Goal: Find contact information: Find contact information

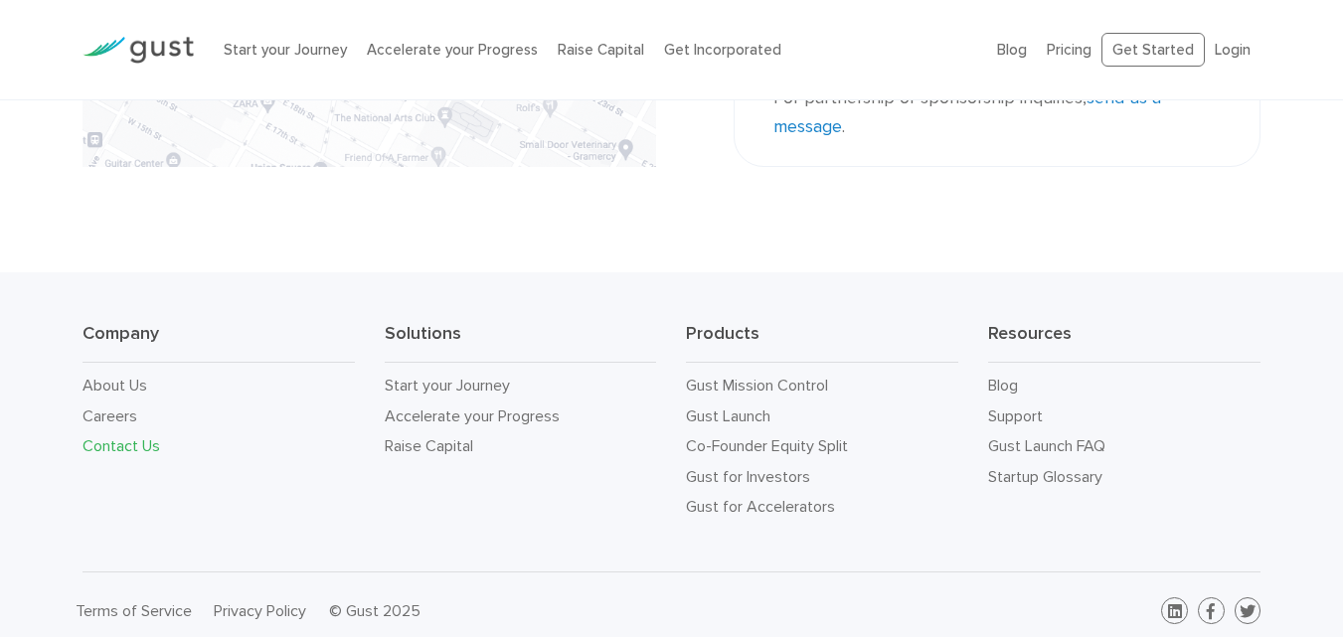
scroll to position [732, 0]
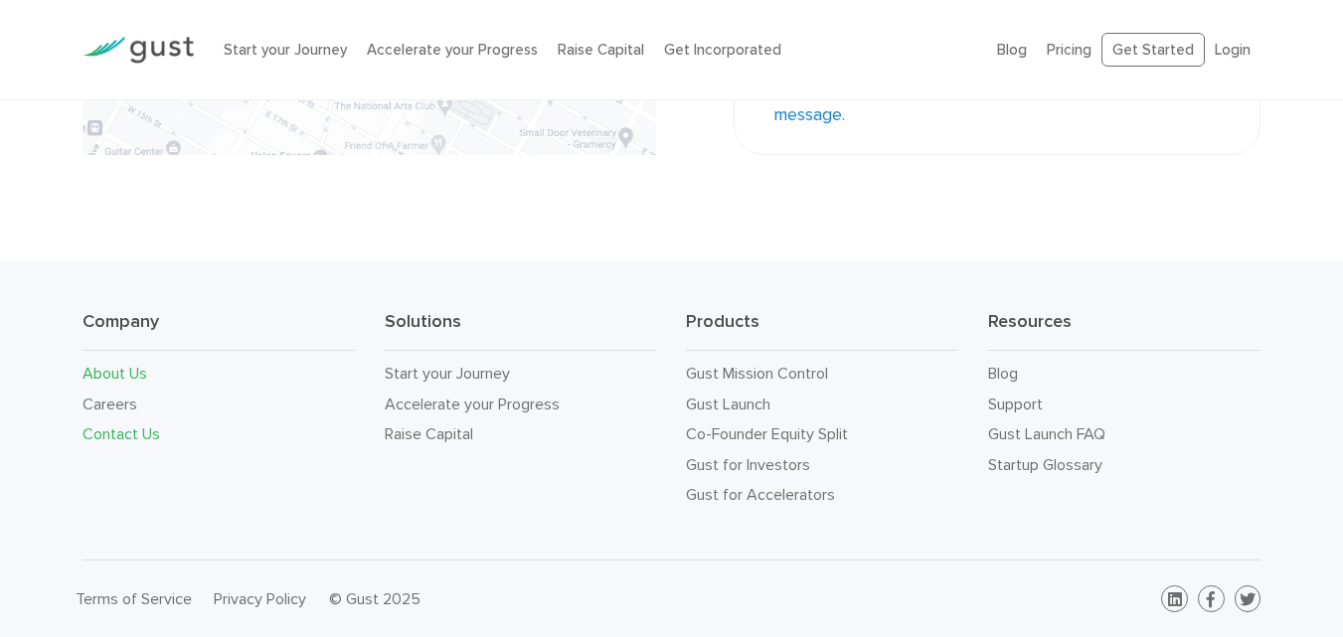
click at [124, 375] on link "About Us" at bounding box center [115, 373] width 65 height 19
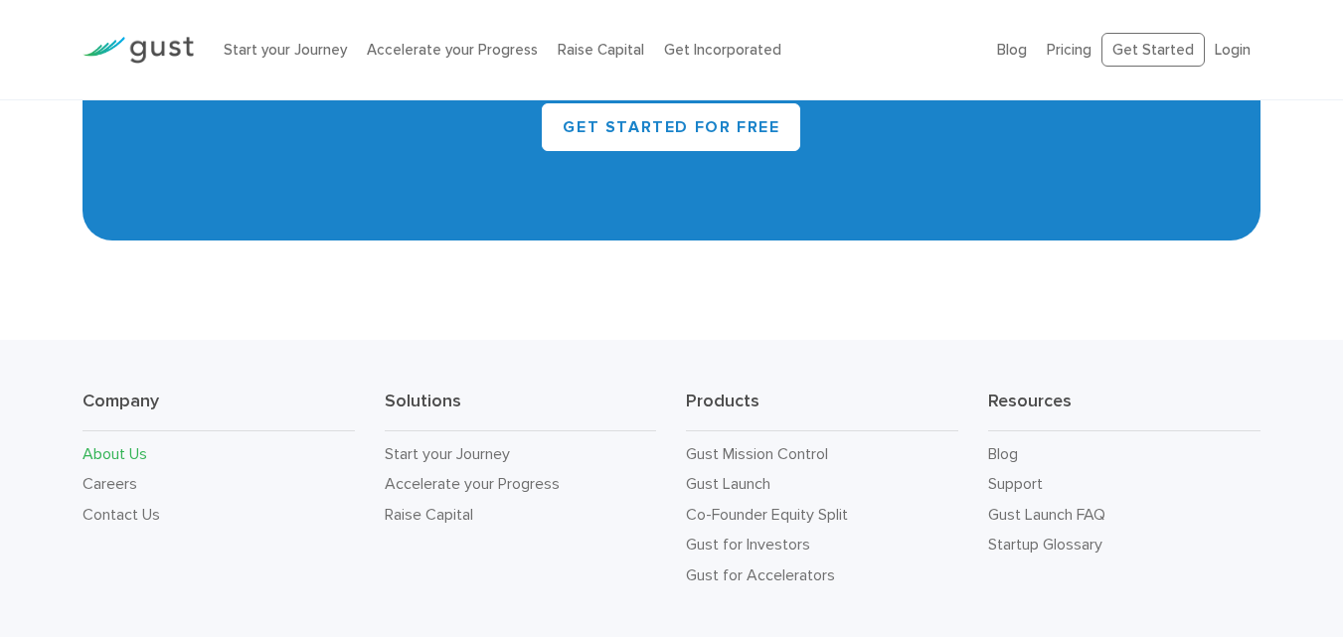
scroll to position [1955, 0]
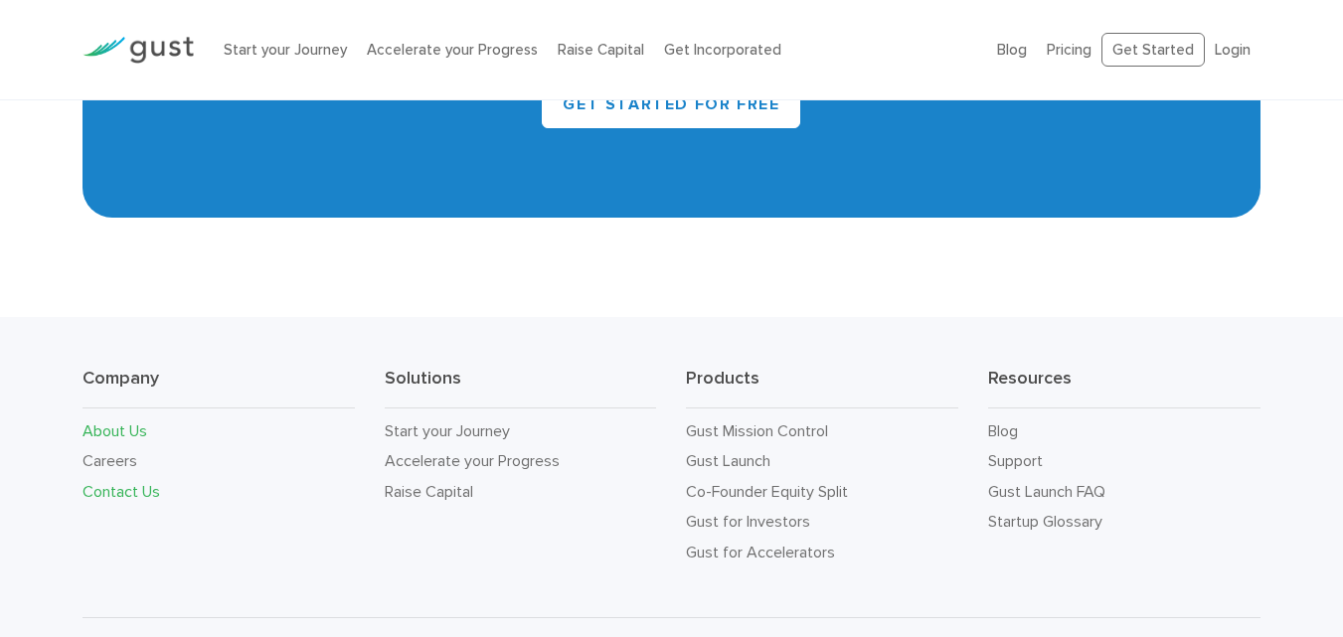
click at [139, 482] on link "Contact Us" at bounding box center [122, 491] width 78 height 19
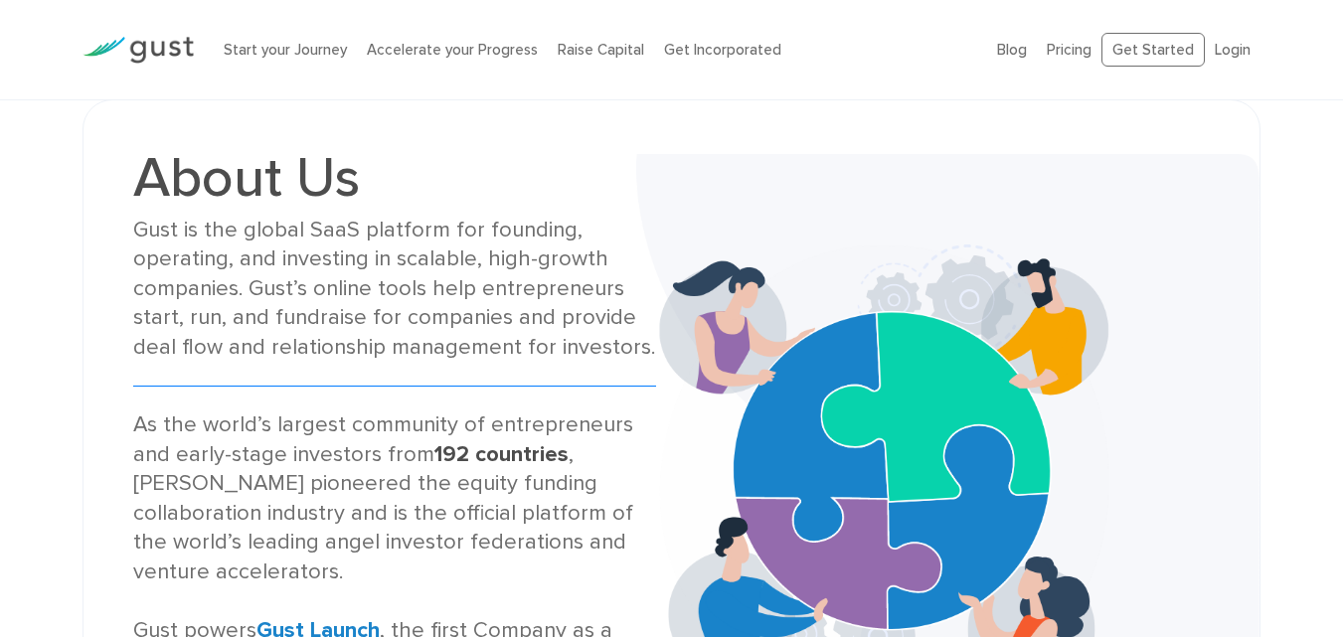
scroll to position [1953, 0]
